Goal: Transaction & Acquisition: Purchase product/service

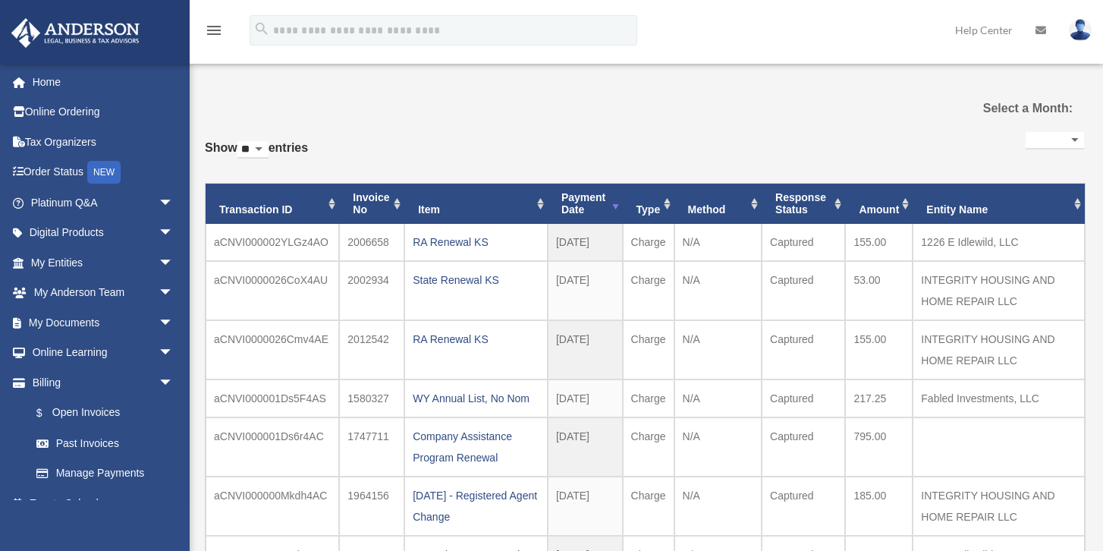
select select
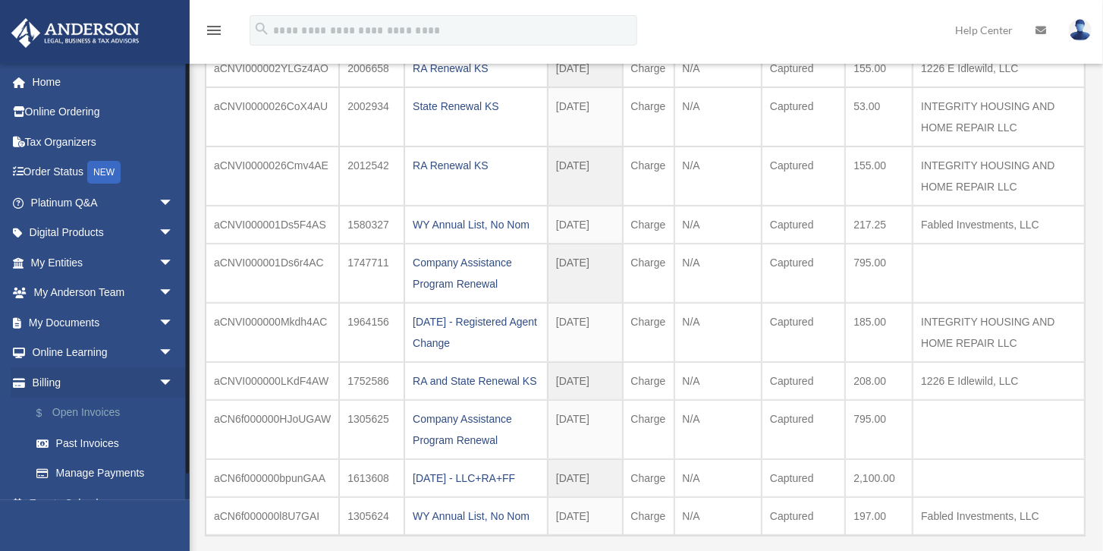
click at [96, 408] on link "$ Open Invoices" at bounding box center [108, 412] width 175 height 31
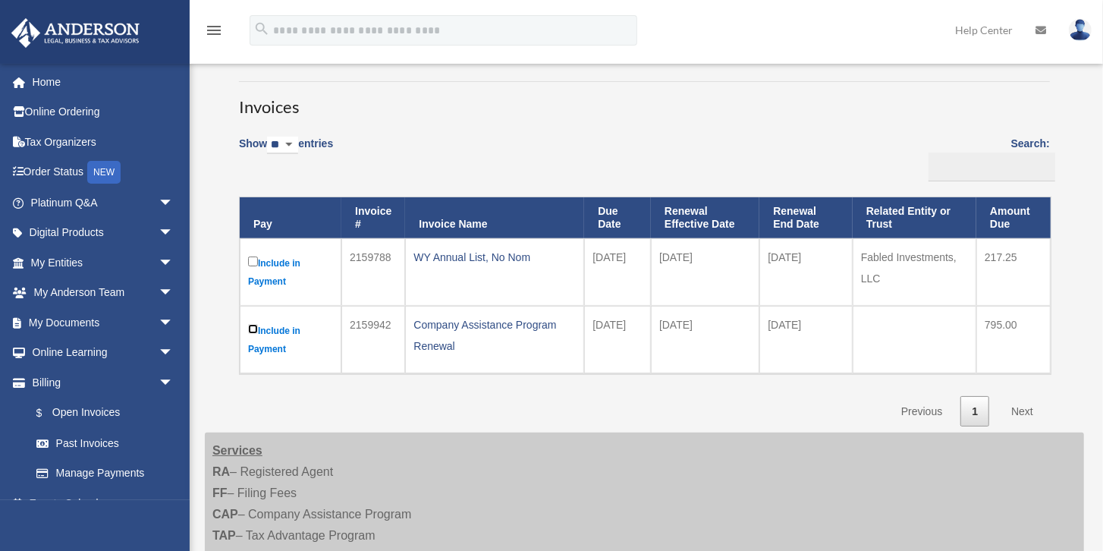
scroll to position [86, 0]
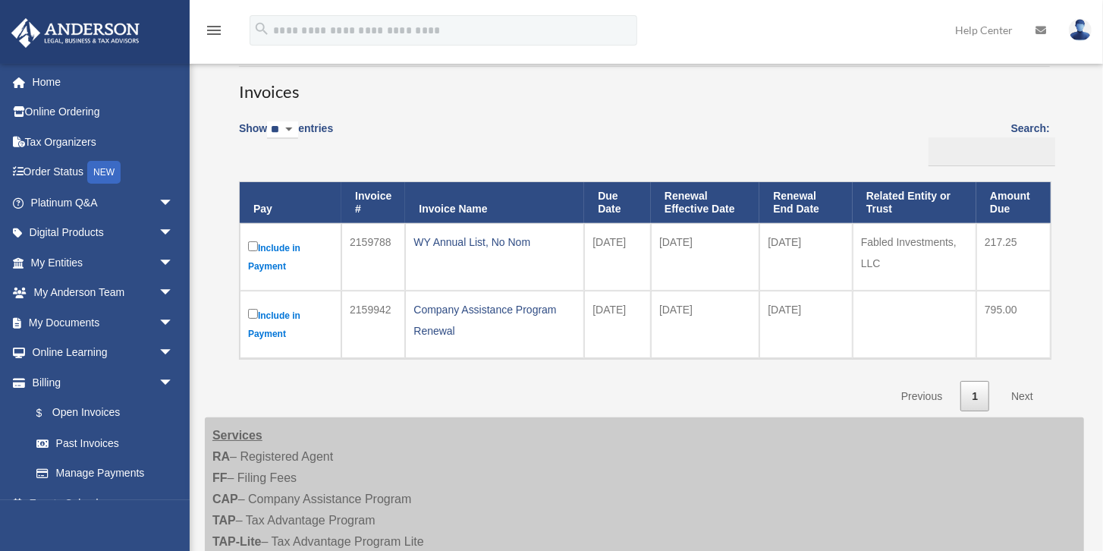
click at [1026, 392] on link "Next" at bounding box center [1022, 396] width 45 height 31
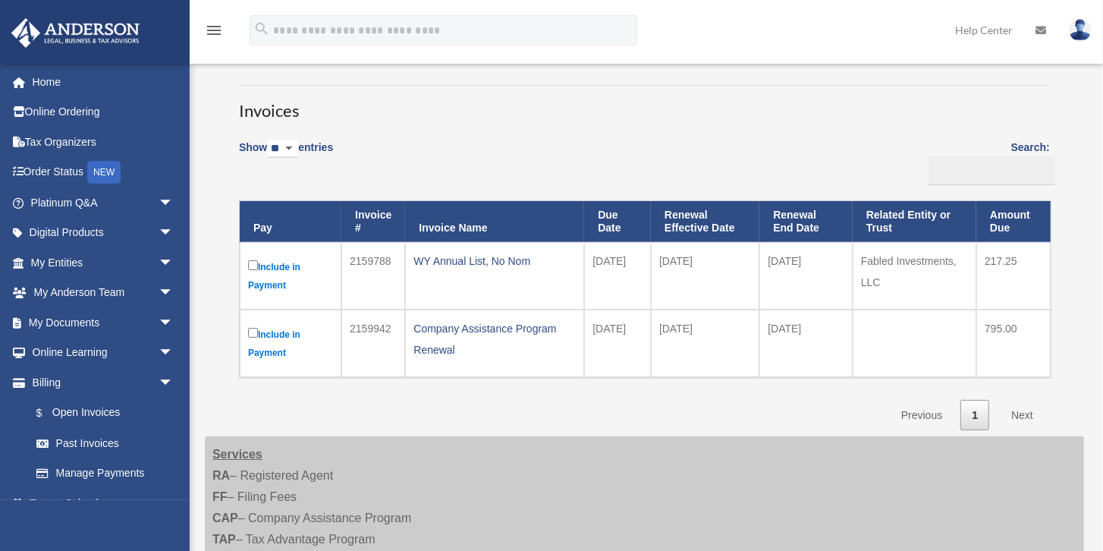
scroll to position [0, 0]
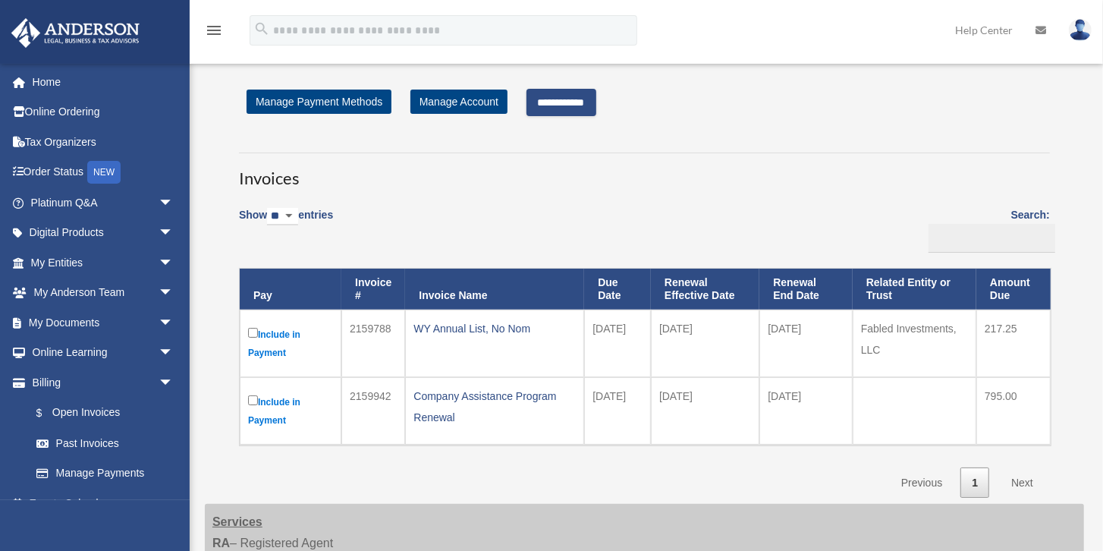
drag, startPoint x: 554, startPoint y: 103, endPoint x: 561, endPoint y: 170, distance: 67.2
click at [554, 103] on input "**********" at bounding box center [561, 102] width 70 height 27
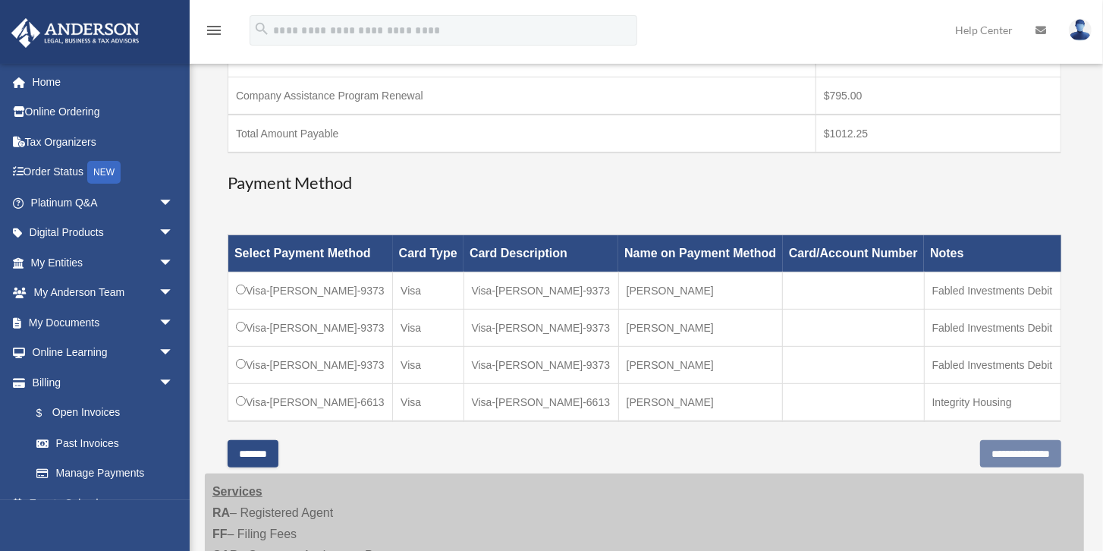
scroll to position [347, 0]
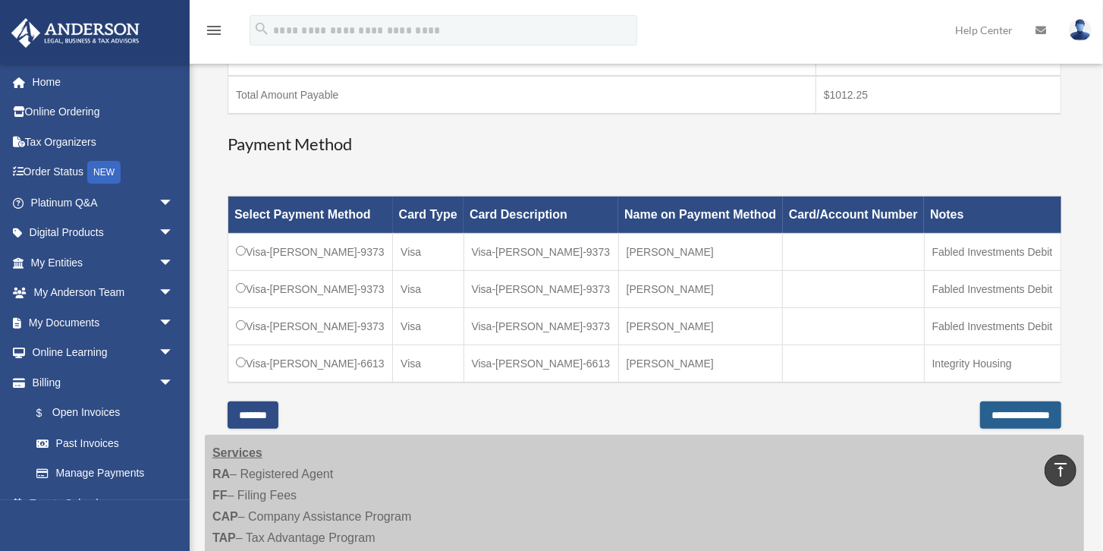
click at [986, 407] on input "**********" at bounding box center [1020, 414] width 81 height 27
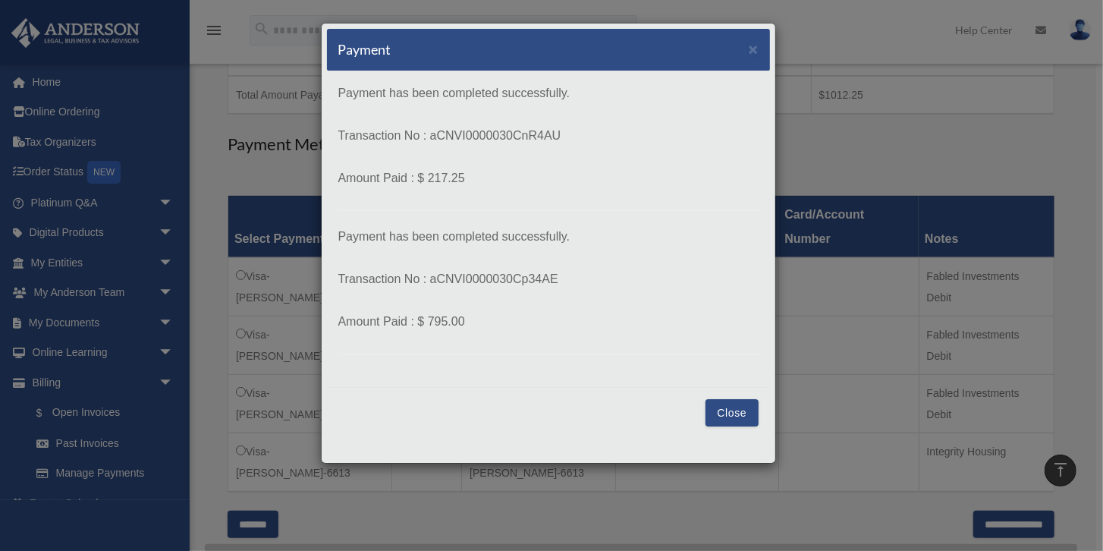
click at [720, 404] on button "Close" at bounding box center [731, 412] width 52 height 27
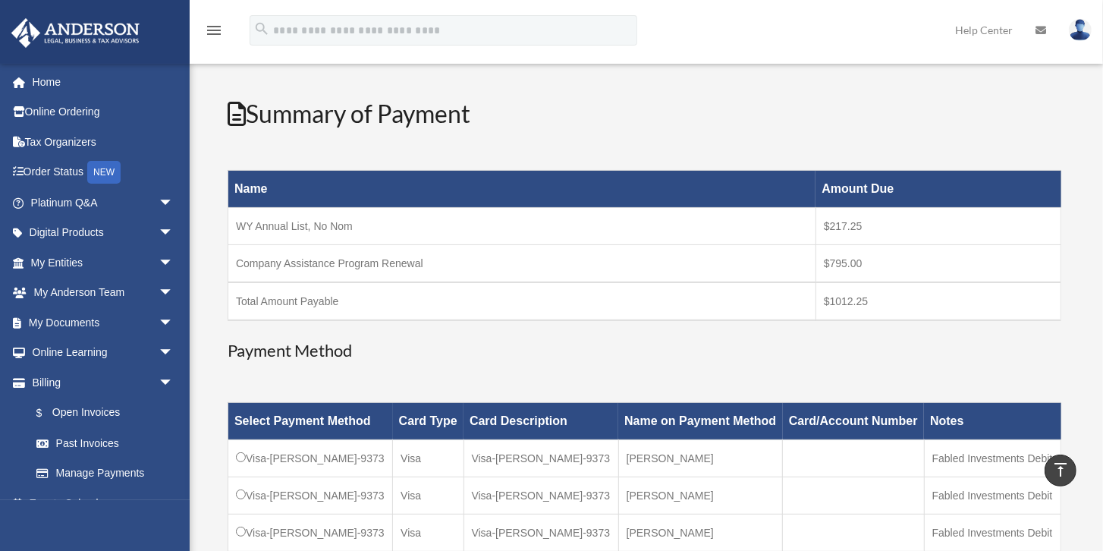
scroll to position [130, 0]
